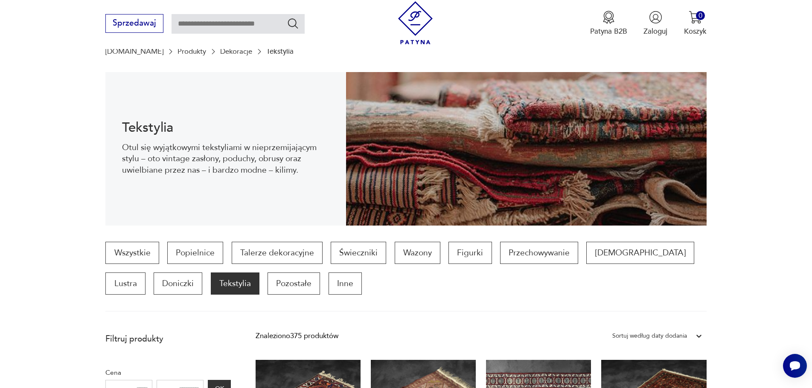
click at [211, 273] on p "Tekstylia" at bounding box center [235, 284] width 49 height 22
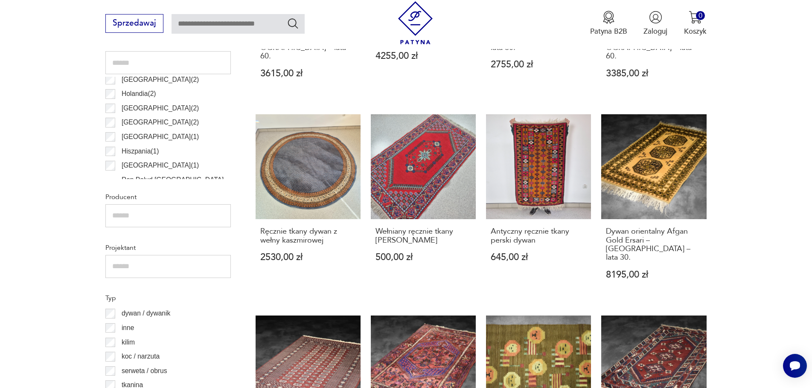
scroll to position [562, 0]
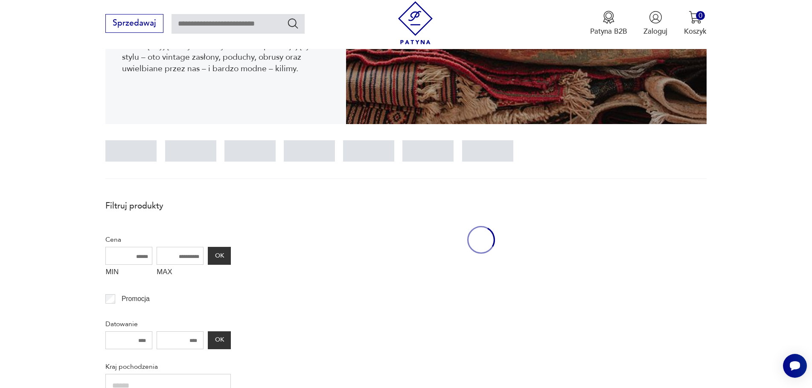
scroll to position [185, 0]
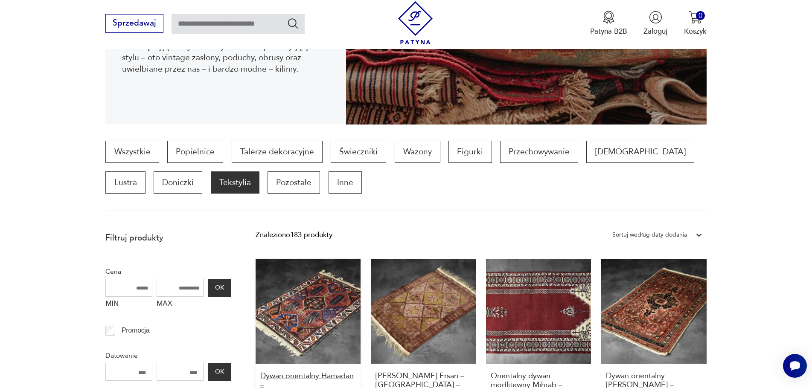
click at [299, 372] on h3 "Dywan orientalny Hamadan – Persja/Iran – lata 60." at bounding box center [308, 394] width 96 height 44
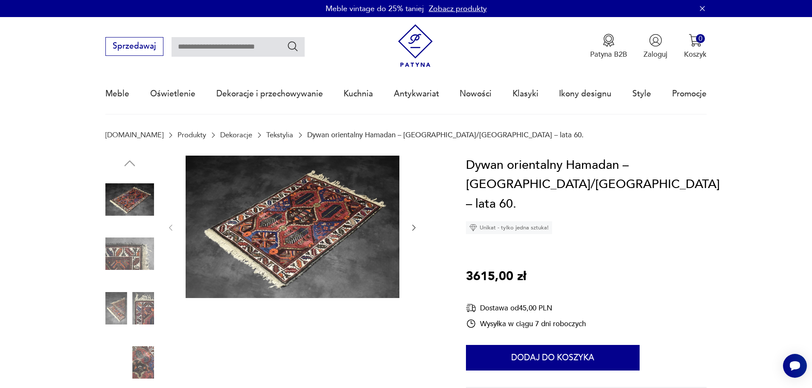
click at [416, 226] on icon "button" at bounding box center [414, 228] width 9 height 9
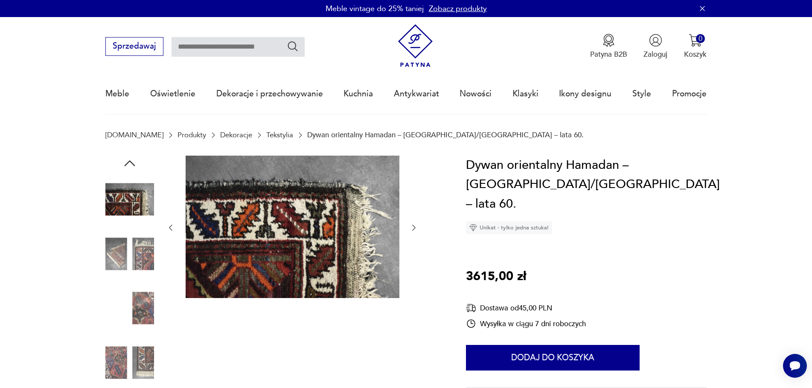
click at [416, 226] on icon "button" at bounding box center [414, 228] width 9 height 9
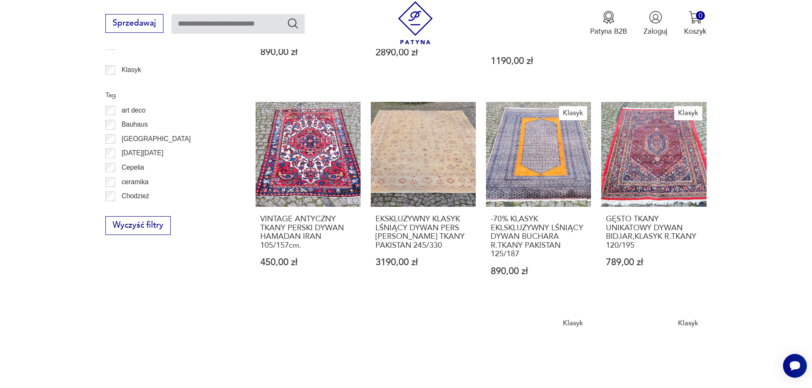
scroll to position [498, 0]
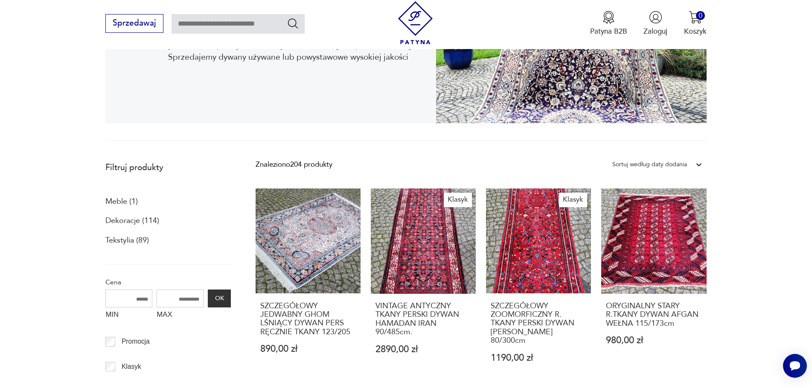
scroll to position [194, 0]
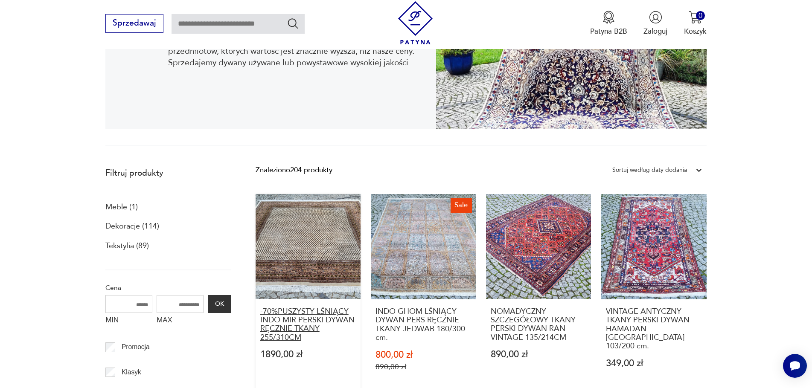
click at [290, 308] on h3 "-70%PUSZYSTY LŚNIĄCY INDO MIR PERSKI DYWAN RĘCZNIE TKANY 255/310CM" at bounding box center [308, 325] width 96 height 35
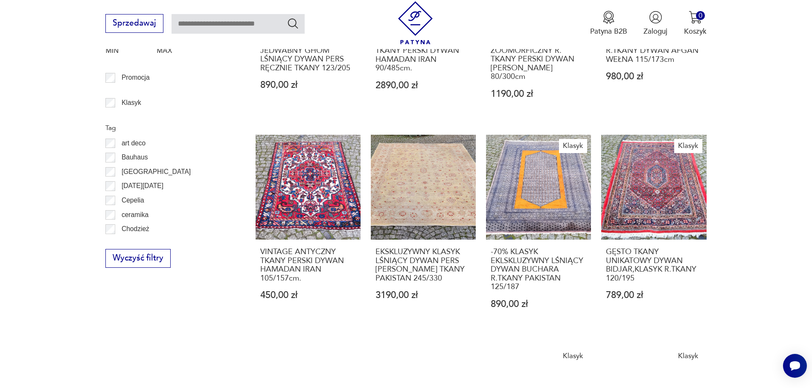
scroll to position [455, 0]
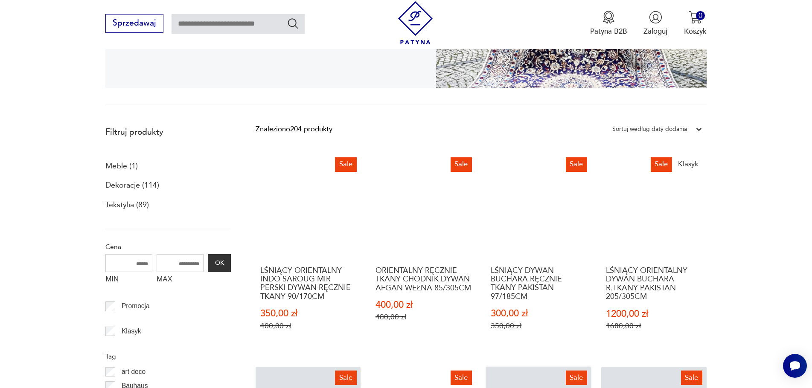
scroll to position [237, 0]
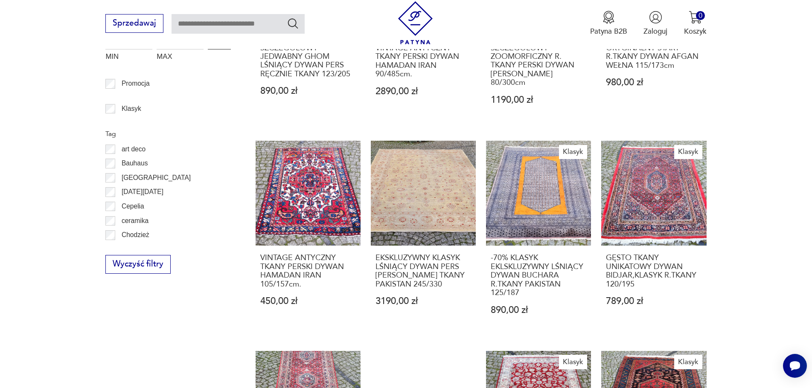
scroll to position [672, 0]
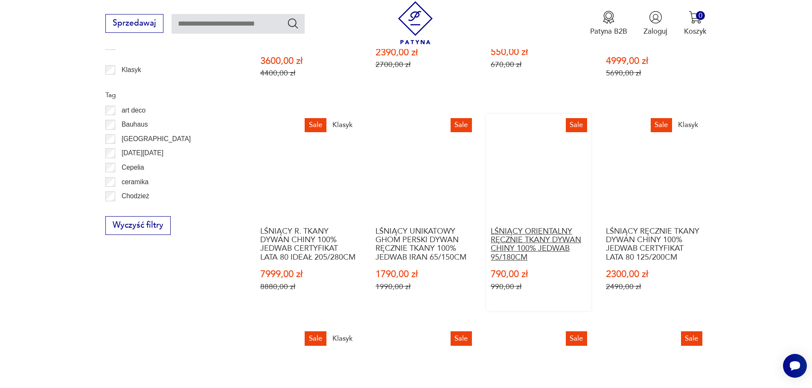
scroll to position [498, 0]
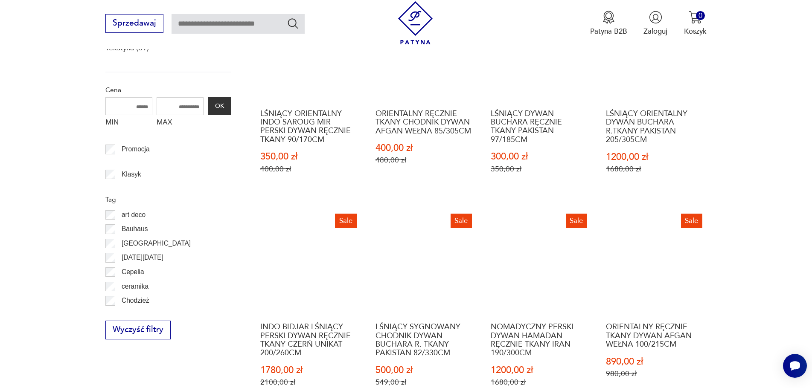
scroll to position [411, 0]
